Goal: Navigation & Orientation: Understand site structure

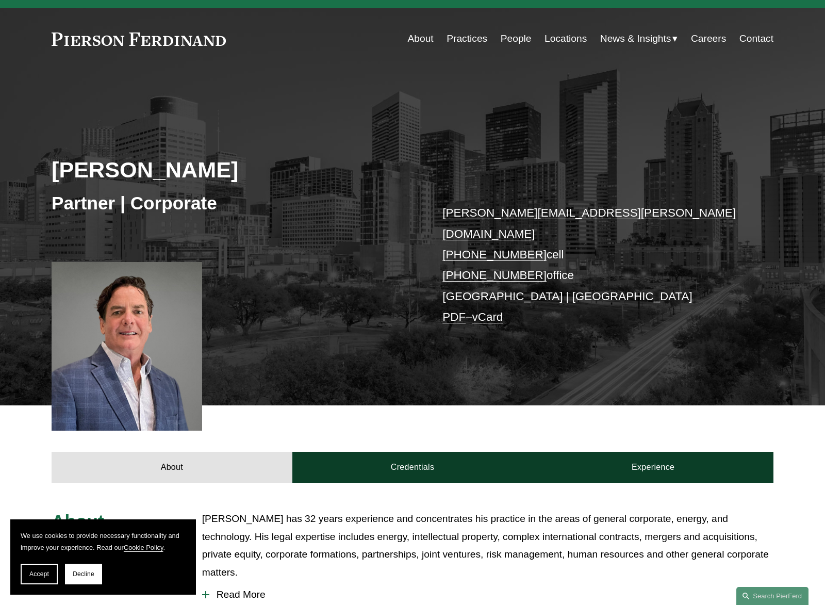
scroll to position [11, 0]
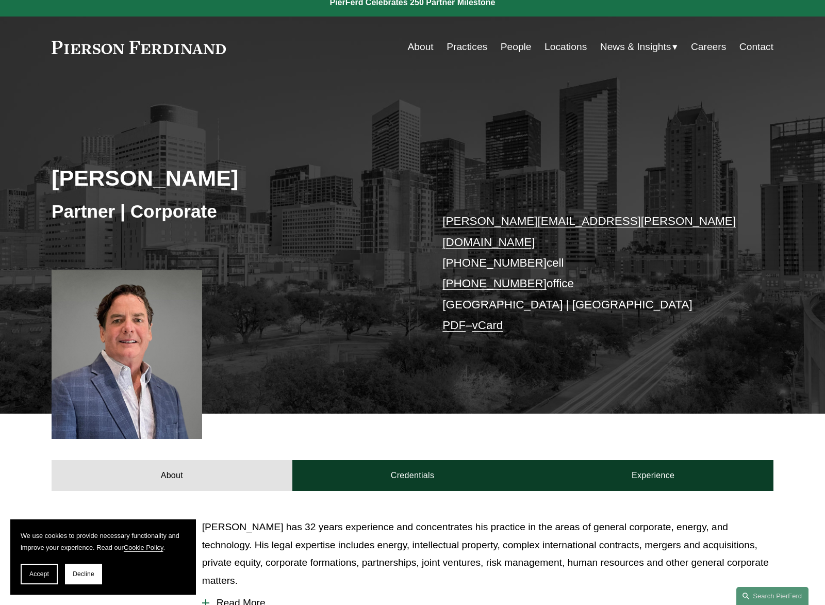
click at [507, 43] on link "People" at bounding box center [515, 47] width 31 height 20
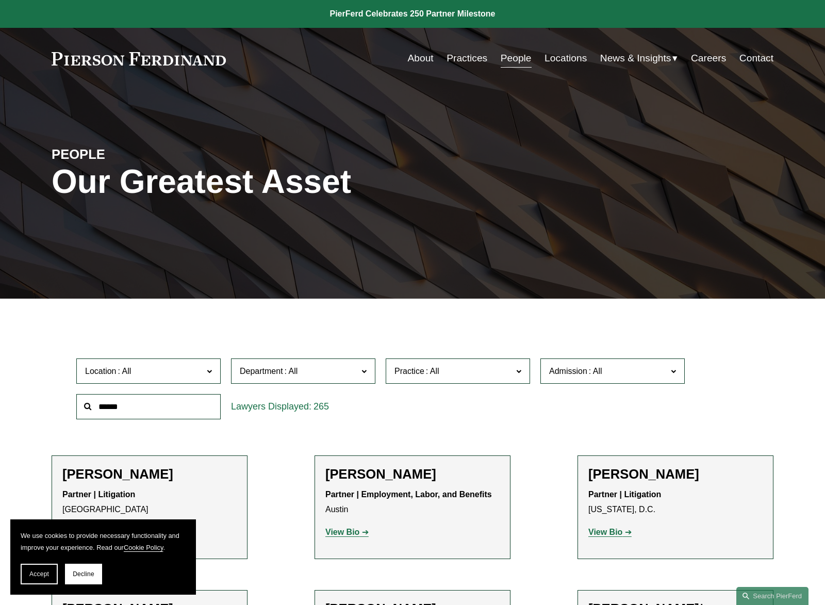
click at [410, 59] on link "About" at bounding box center [421, 58] width 26 height 20
